Goal: Task Accomplishment & Management: Use online tool/utility

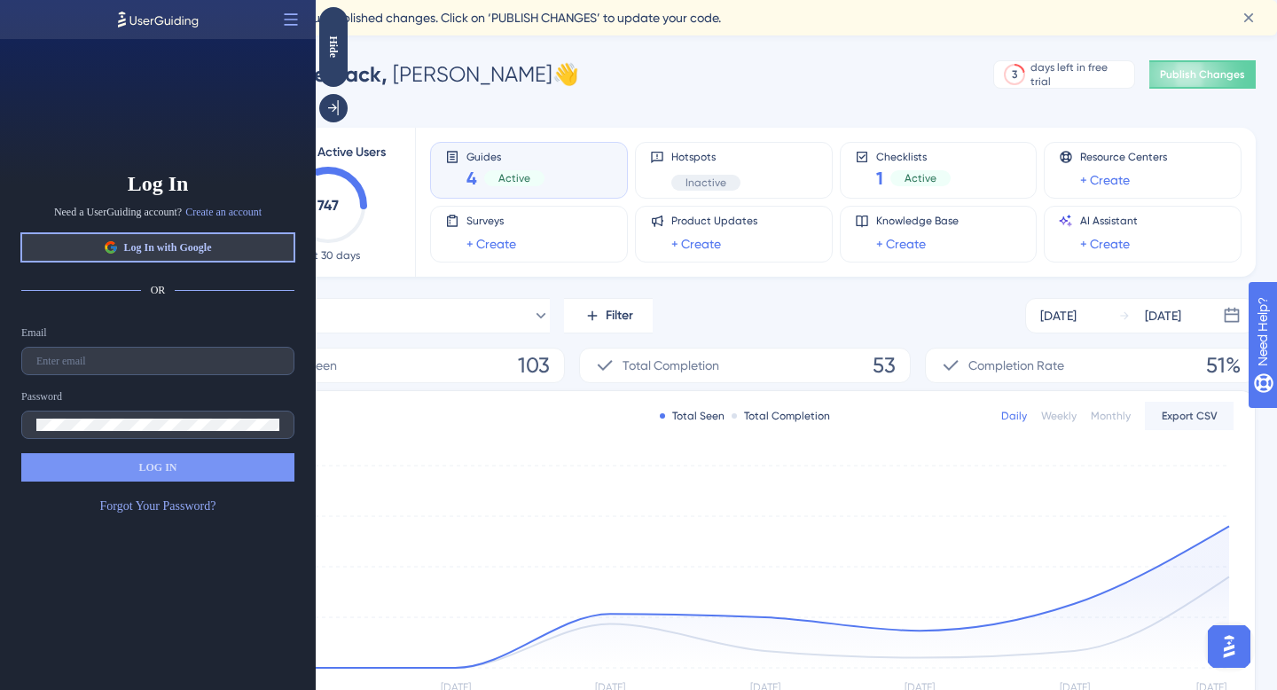
click at [230, 249] on button "Log In with Google" at bounding box center [157, 247] width 273 height 28
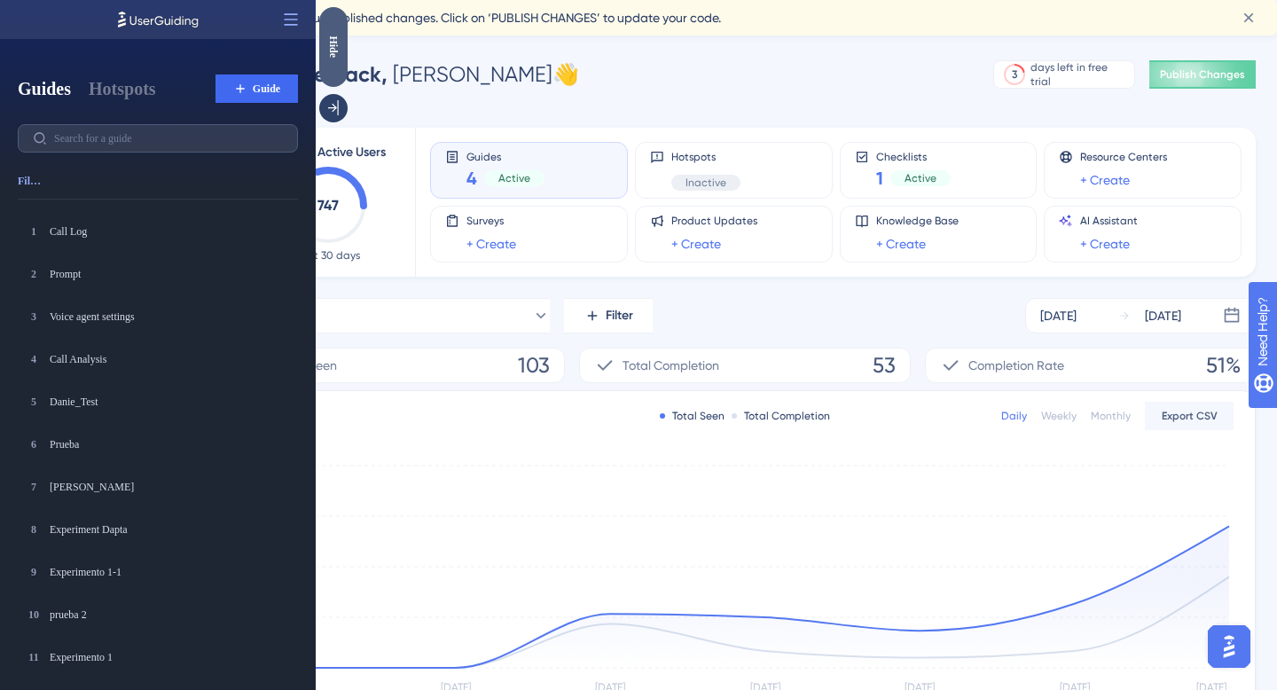
click at [334, 55] on div "Hide" at bounding box center [333, 46] width 28 height 22
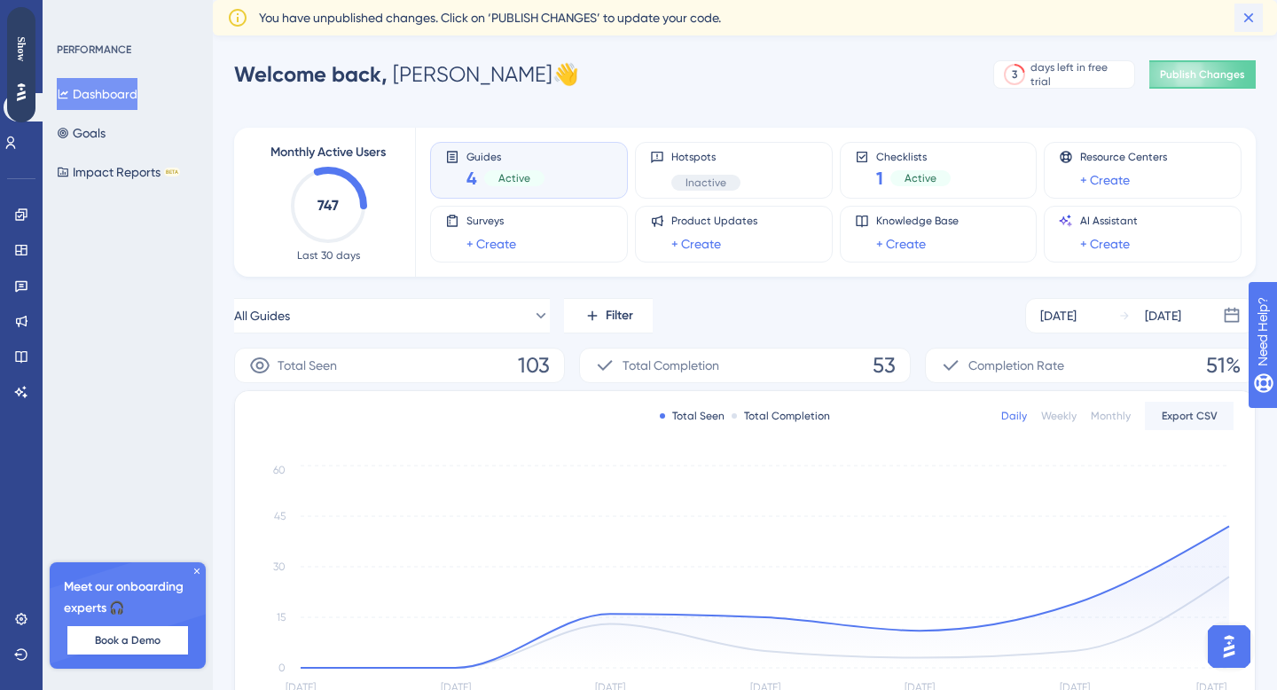
click at [1250, 20] on icon at bounding box center [1250, 18] width 10 height 10
click at [14, 216] on link at bounding box center [21, 214] width 14 height 28
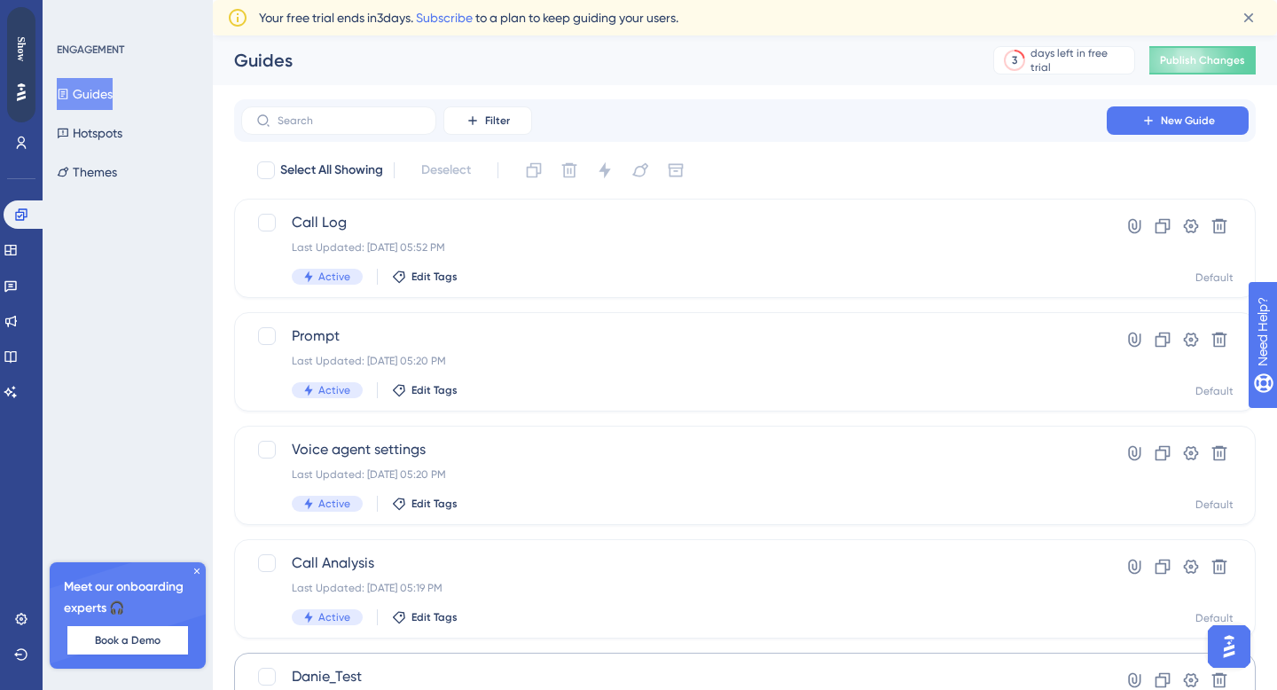
scroll to position [74, 0]
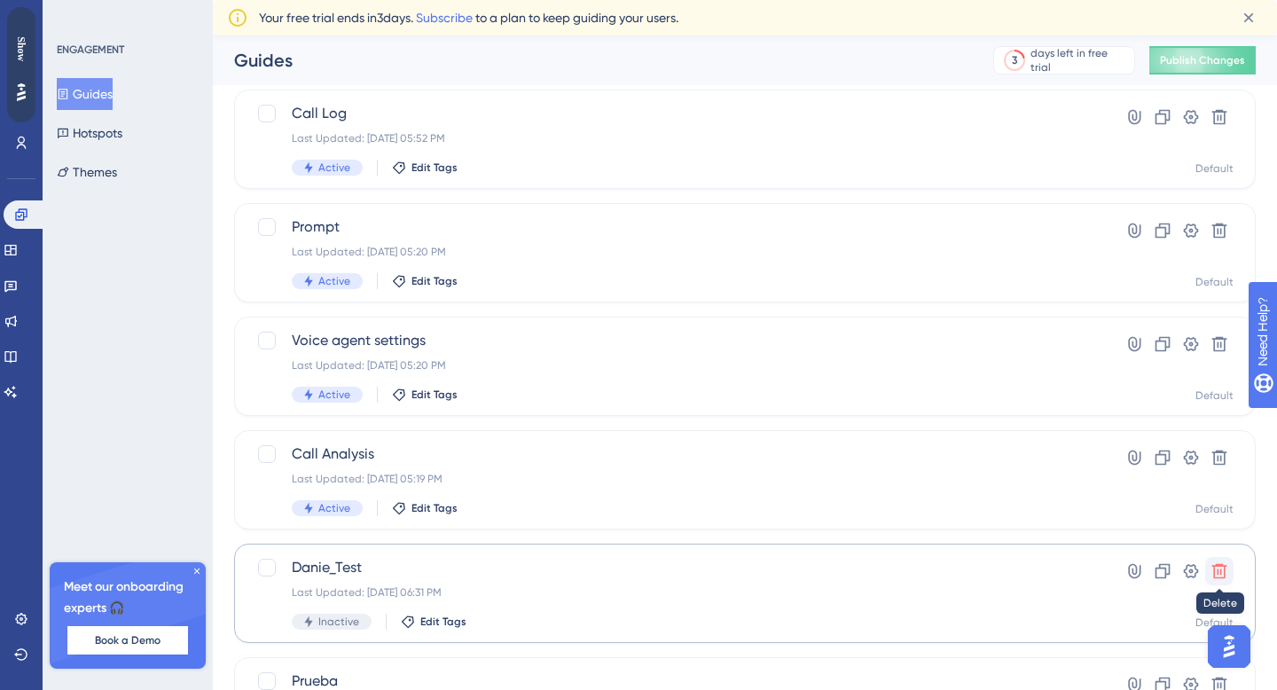
click at [1212, 574] on icon at bounding box center [1220, 571] width 18 height 18
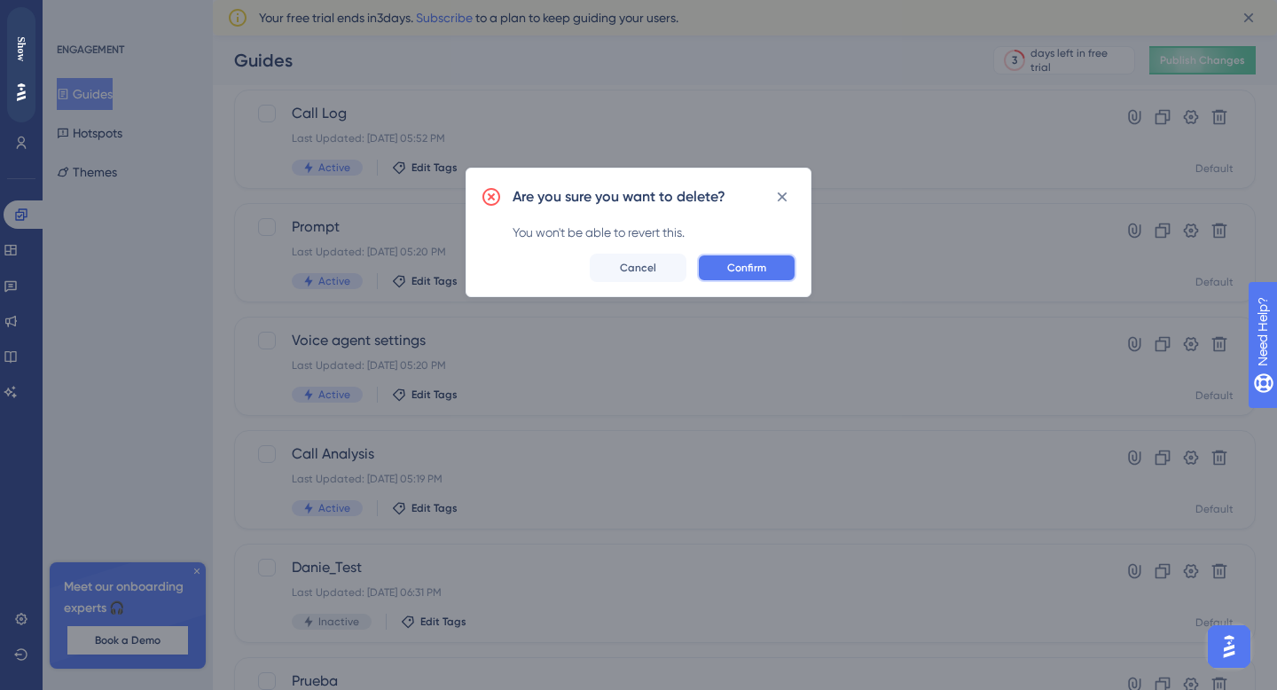
click at [730, 265] on span "Confirm" at bounding box center [746, 268] width 39 height 14
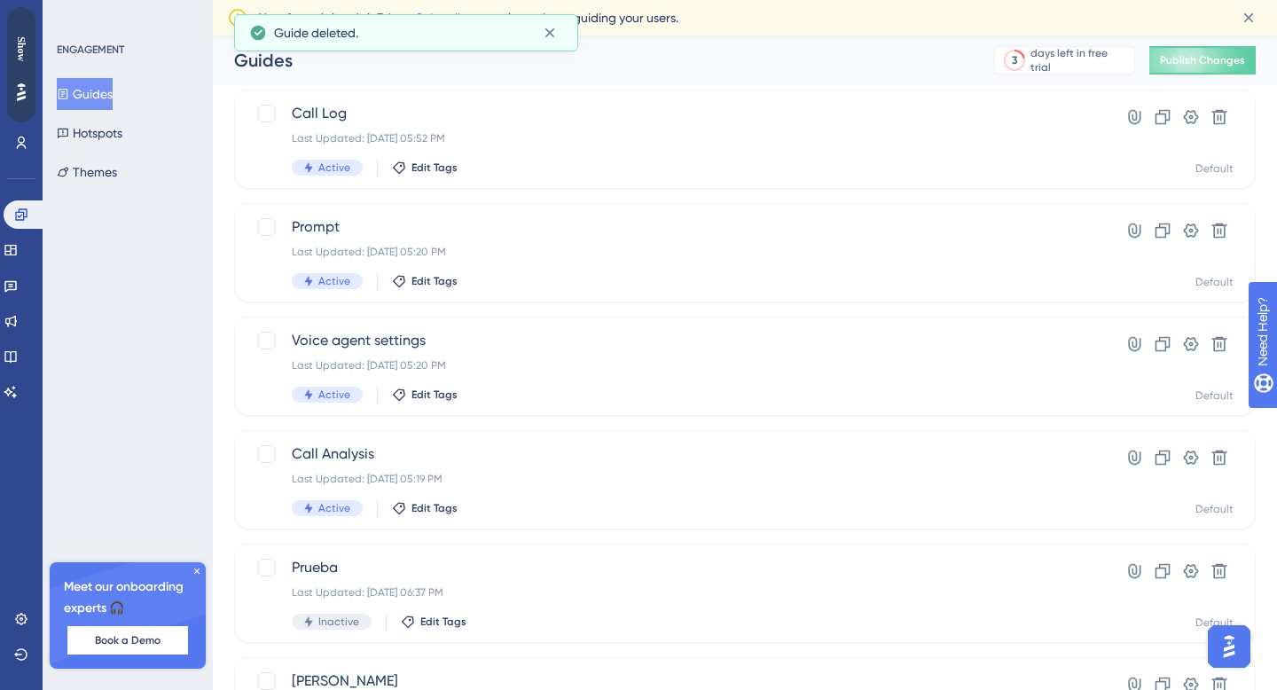
scroll to position [0, 0]
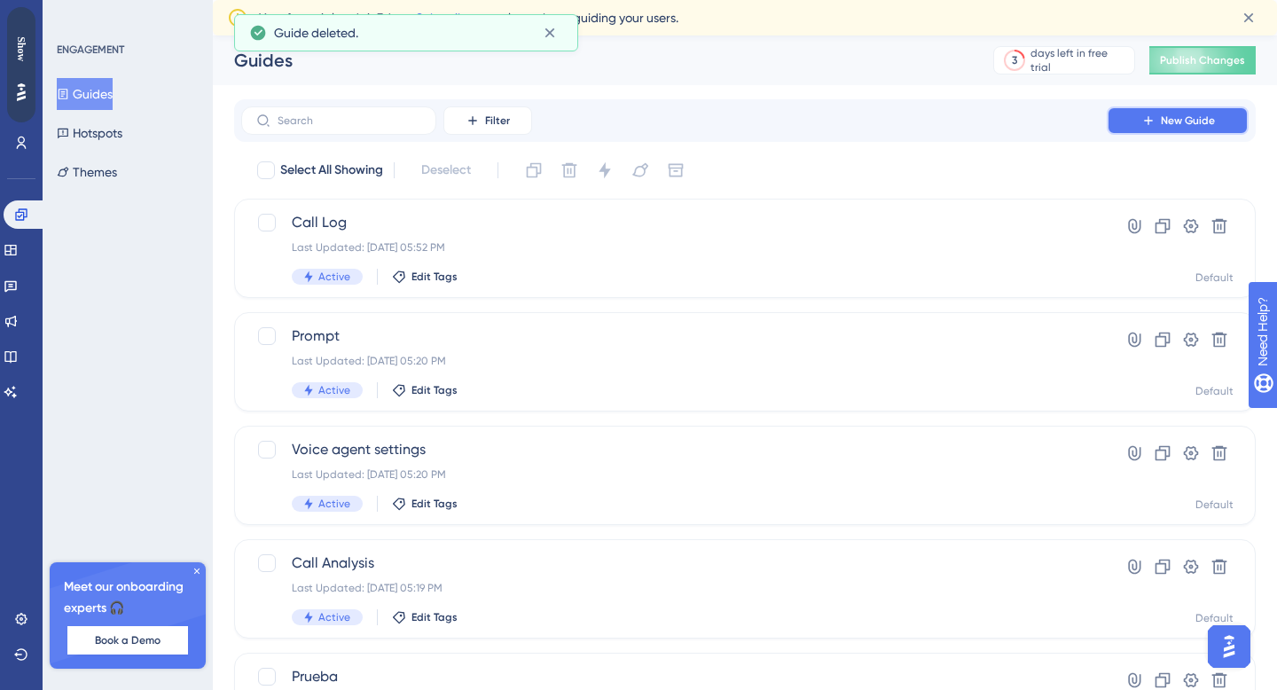
click at [1143, 124] on icon at bounding box center [1149, 121] width 14 height 14
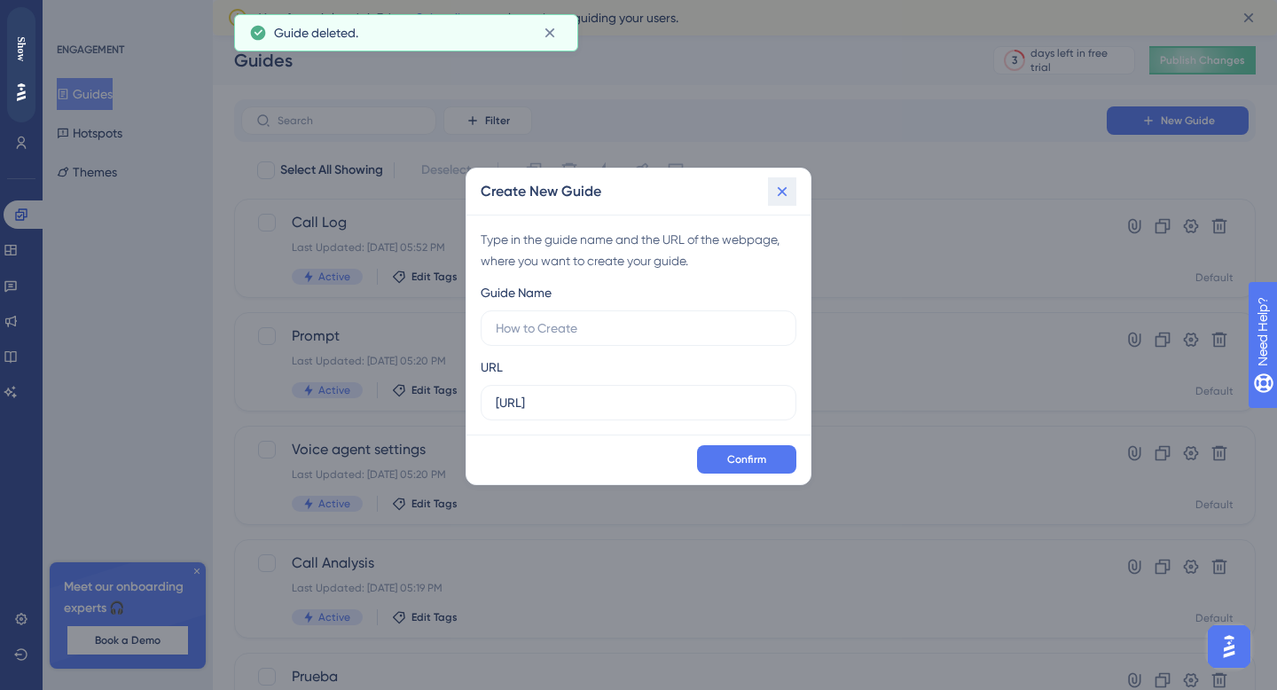
click at [779, 198] on icon at bounding box center [783, 192] width 18 height 18
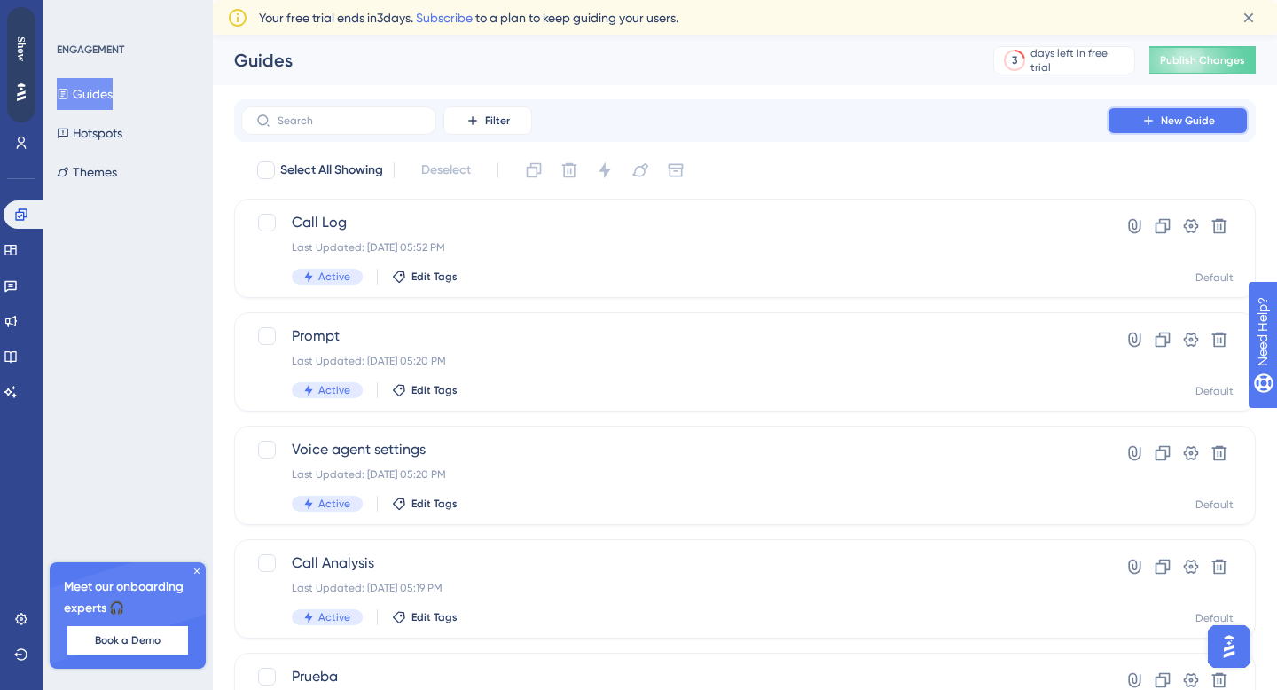
click at [1131, 117] on button "New Guide" at bounding box center [1178, 120] width 142 height 28
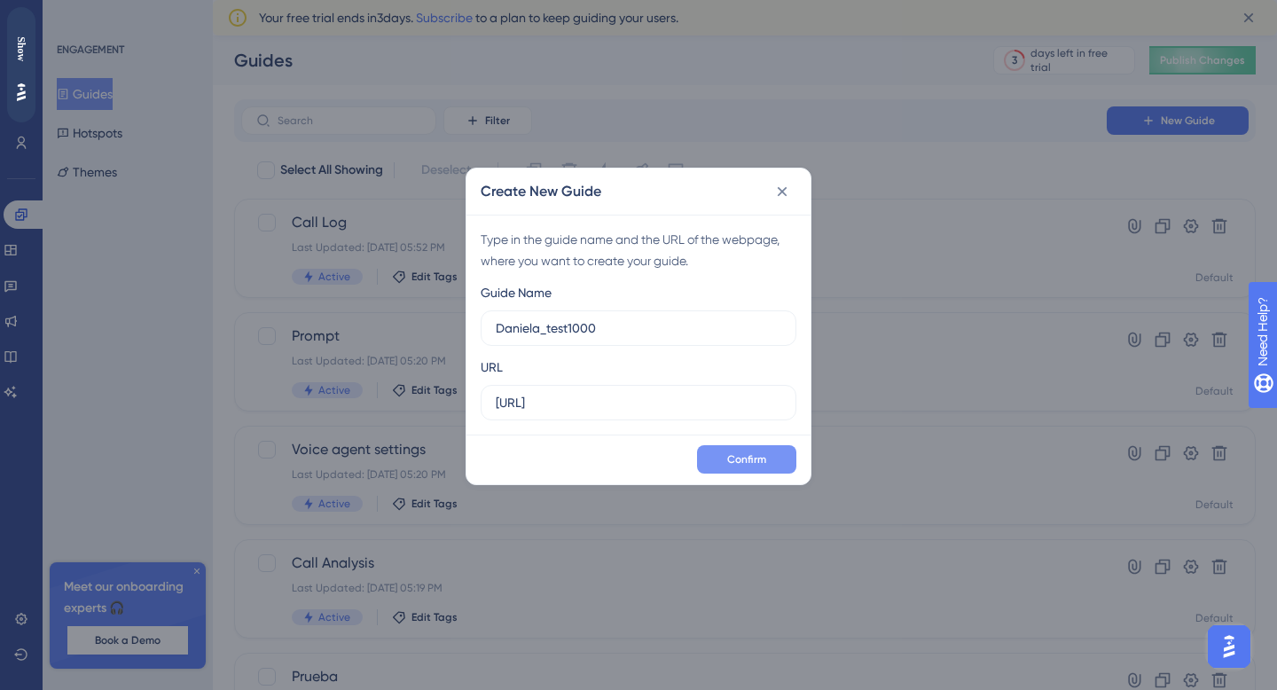
type input "Daniela_test1000"
click at [725, 468] on button "Confirm" at bounding box center [746, 459] width 99 height 28
